Goal: Check status: Check status

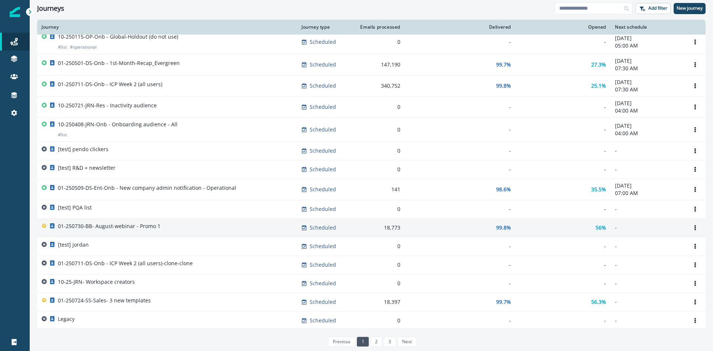
scroll to position [335, 0]
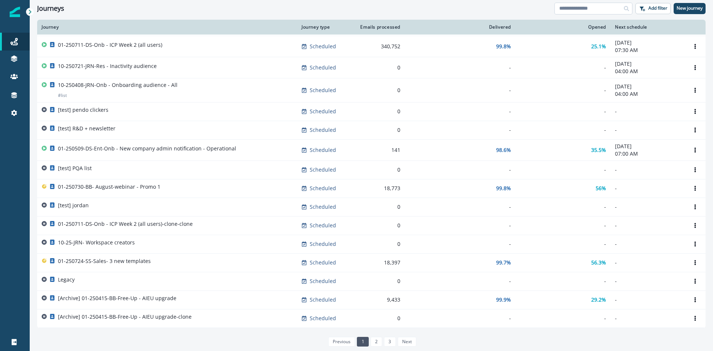
click at [591, 11] on input at bounding box center [593, 9] width 78 height 12
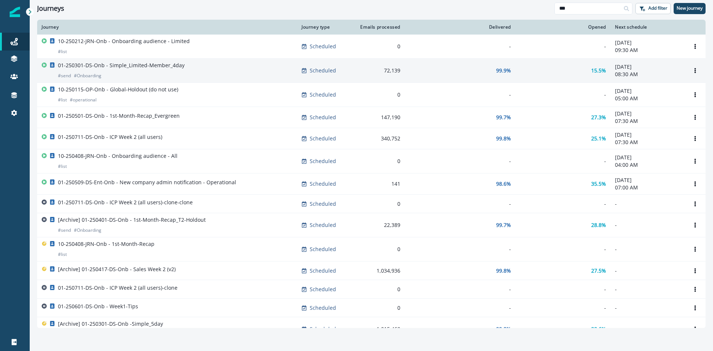
type input "***"
click at [195, 68] on div "01-250301-DS-Onb - Simple_Limited-Member_4day # send # Onboarding" at bounding box center [167, 71] width 251 height 18
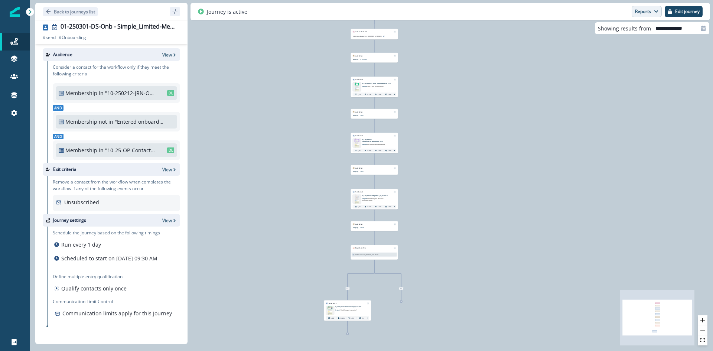
click at [656, 13] on icon "button" at bounding box center [656, 11] width 4 height 4
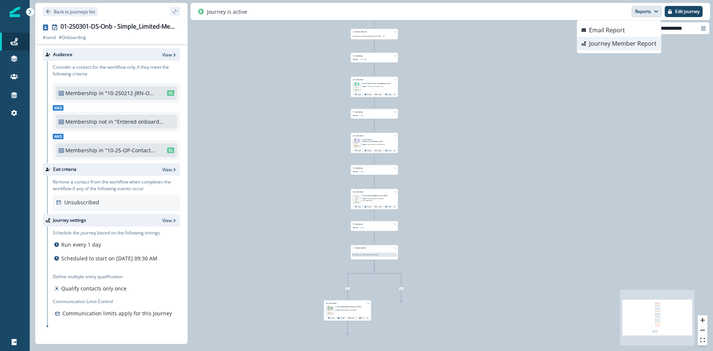
click at [638, 44] on p "Journey Member Report" at bounding box center [623, 43] width 68 height 9
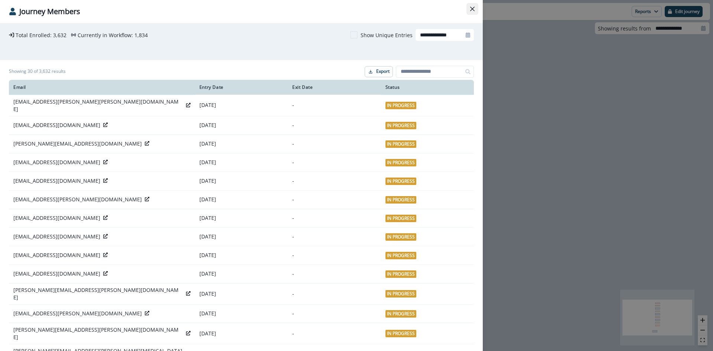
click at [474, 9] on button "Close" at bounding box center [472, 9] width 12 height 12
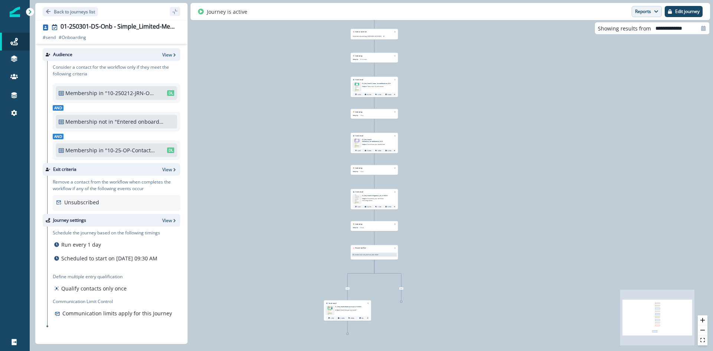
click at [652, 11] on button "Reports" at bounding box center [646, 11] width 30 height 11
click at [617, 29] on p "Email Report" at bounding box center [607, 30] width 36 height 9
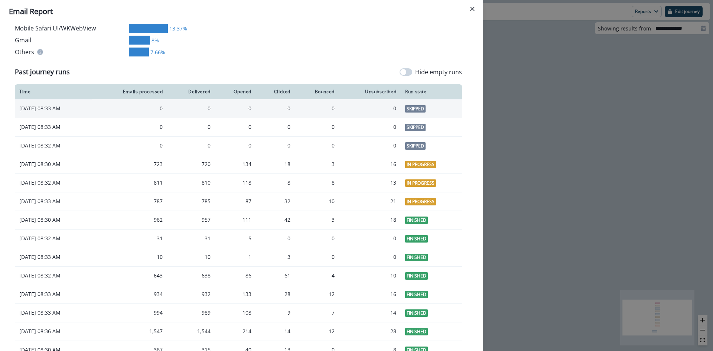
scroll to position [520, 0]
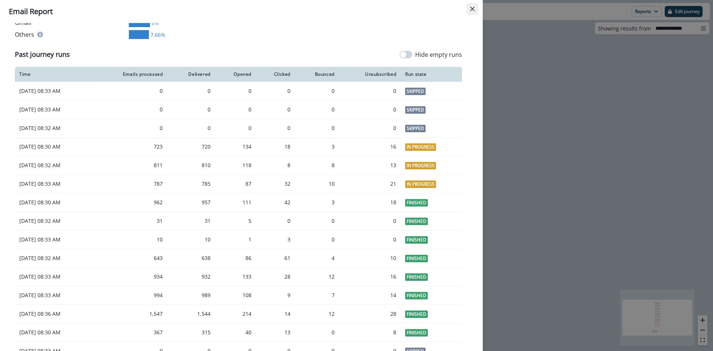
click at [468, 10] on button "Close" at bounding box center [472, 9] width 12 height 12
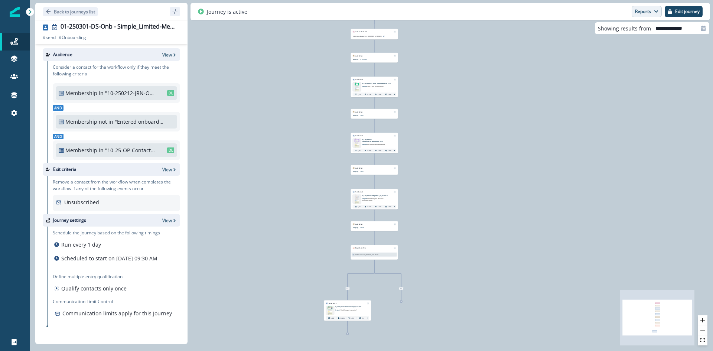
click at [644, 10] on button "Reports" at bounding box center [646, 11] width 30 height 11
click at [619, 32] on p "Email Report" at bounding box center [607, 30] width 36 height 9
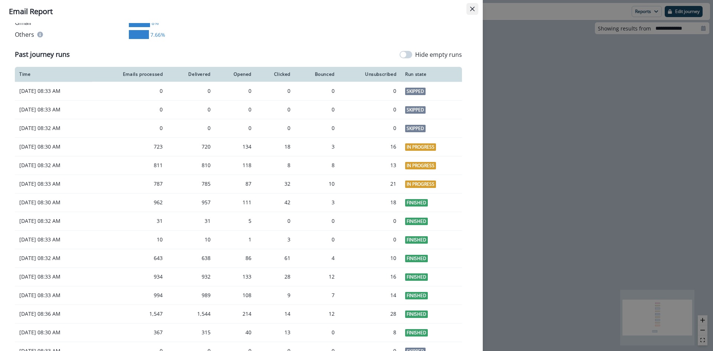
click at [477, 12] on button "Close" at bounding box center [472, 9] width 12 height 12
